Goal: Register for event/course

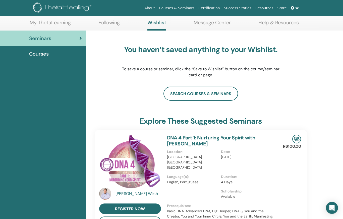
scroll to position [33, 0]
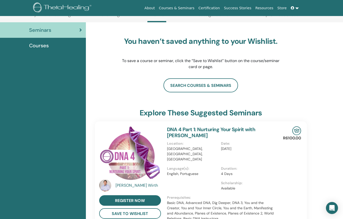
click at [294, 9] on span at bounding box center [292, 8] width 5 height 4
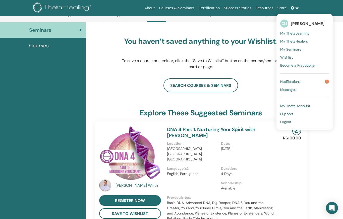
click at [312, 24] on span "[PERSON_NAME]" at bounding box center [307, 23] width 34 height 5
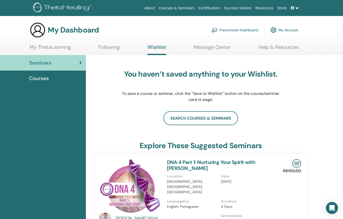
click at [57, 31] on h3 "My Dashboard" at bounding box center [73, 30] width 51 height 9
click at [40, 33] on img at bounding box center [38, 30] width 16 height 16
click at [80, 63] on icon at bounding box center [80, 62] width 3 height 5
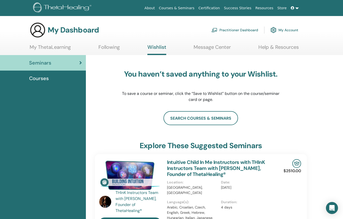
click at [282, 30] on link "My Account" at bounding box center [284, 30] width 28 height 11
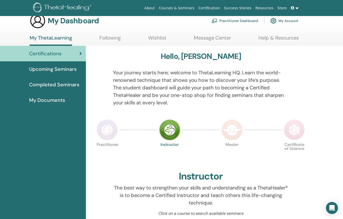
scroll to position [10, 0]
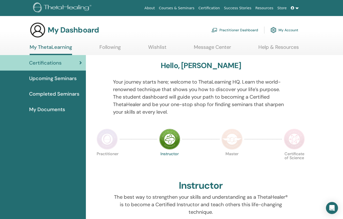
click at [283, 31] on link "My Account" at bounding box center [284, 30] width 28 height 11
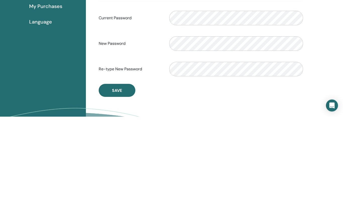
scroll to position [135, 0]
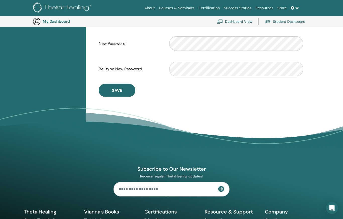
click at [118, 90] on span "Save" at bounding box center [117, 90] width 10 height 5
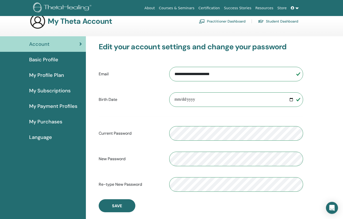
scroll to position [0, 0]
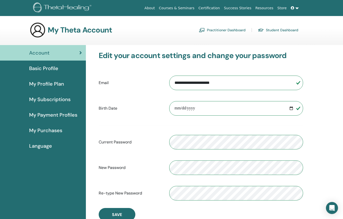
click at [52, 67] on span "Basic Profile" at bounding box center [43, 69] width 29 height 8
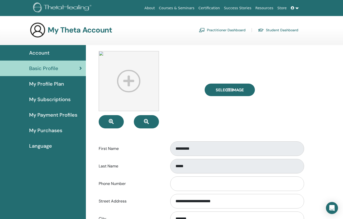
click at [218, 30] on link "Practitioner Dashboard" at bounding box center [222, 30] width 47 height 8
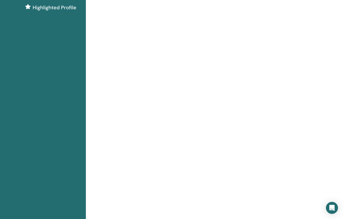
scroll to position [104, 0]
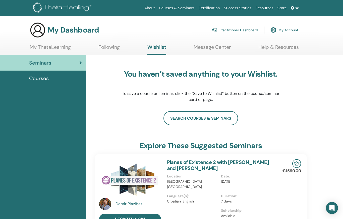
click at [285, 31] on link "My Account" at bounding box center [284, 30] width 28 height 11
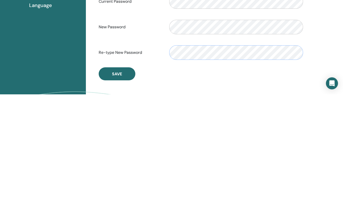
scroll to position [32, 0]
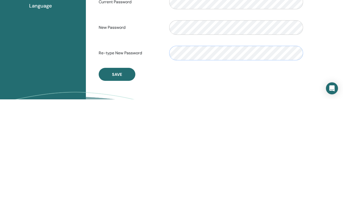
click at [118, 192] on span "Save" at bounding box center [117, 194] width 10 height 5
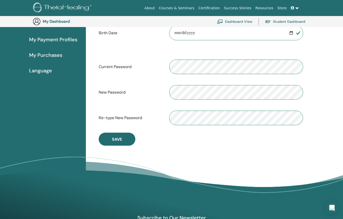
scroll to position [85, 0]
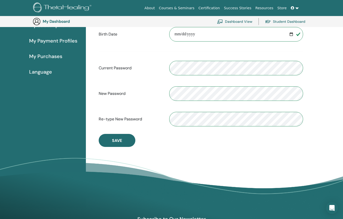
click at [119, 141] on span "Save" at bounding box center [117, 140] width 10 height 5
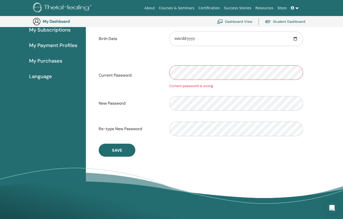
scroll to position [77, 0]
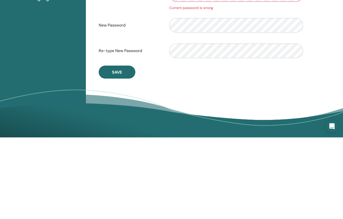
click at [118, 152] on span "Save" at bounding box center [117, 154] width 10 height 5
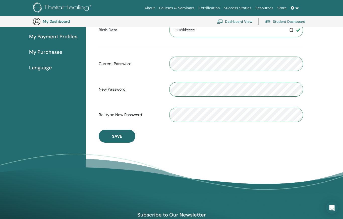
scroll to position [88, 0]
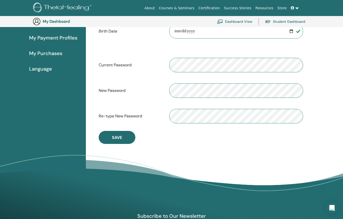
click at [119, 139] on span "Save" at bounding box center [117, 137] width 10 height 5
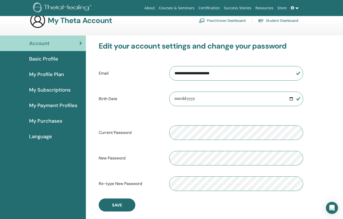
scroll to position [8, 0]
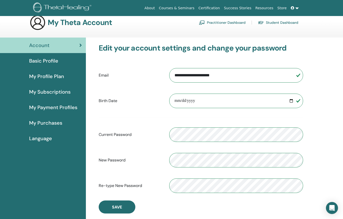
click at [283, 23] on link "Student Dashboard" at bounding box center [278, 23] width 40 height 8
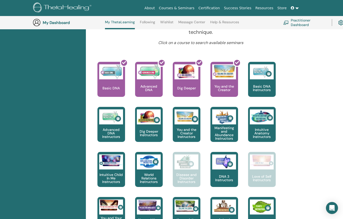
scroll to position [195, 0]
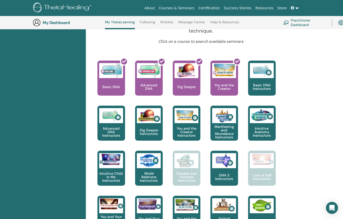
click at [265, 84] on p "Basic DNA Instructors" at bounding box center [262, 87] width 28 height 7
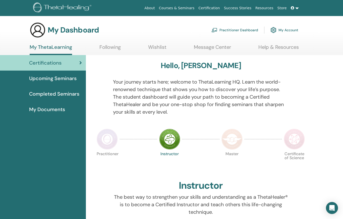
click at [279, 31] on link "My Account" at bounding box center [284, 30] width 28 height 11
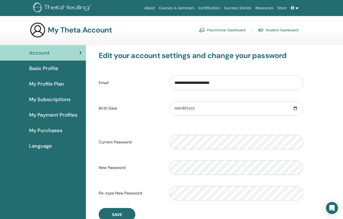
click at [224, 33] on link "Practitioner Dashboard" at bounding box center [222, 30] width 47 height 8
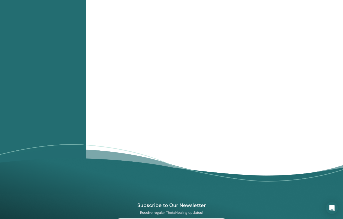
scroll to position [512, 0]
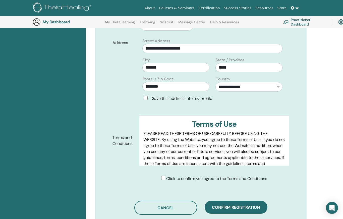
scroll to position [176, 0]
click at [232, 203] on button "Confirm registration" at bounding box center [235, 207] width 63 height 13
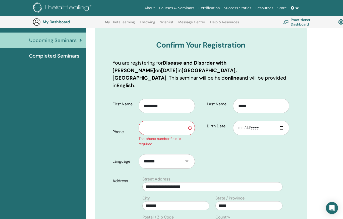
scroll to position [47, 0]
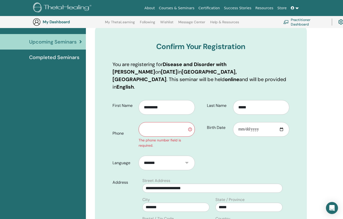
click at [153, 122] on input "text" at bounding box center [166, 129] width 56 height 15
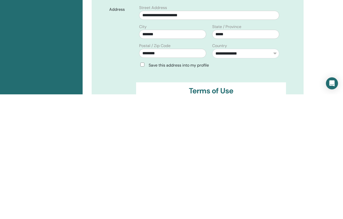
scroll to position [97, 3]
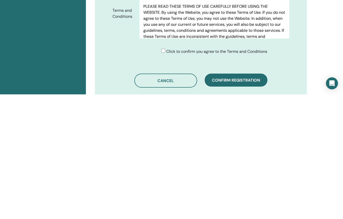
type input "**********"
click at [231, 203] on span "Confirm registration" at bounding box center [236, 205] width 48 height 5
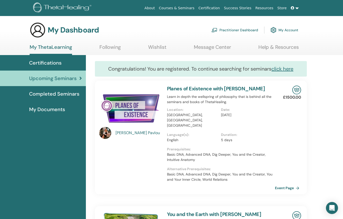
click at [294, 10] on link at bounding box center [294, 8] width 12 height 9
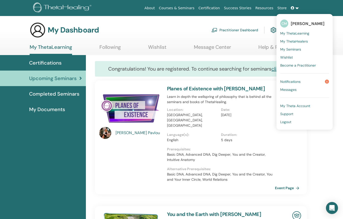
click at [291, 125] on link "Logout" at bounding box center [304, 122] width 49 height 8
click at [291, 121] on span "Logout" at bounding box center [285, 122] width 11 height 5
